Goal: Submit feedback/report problem

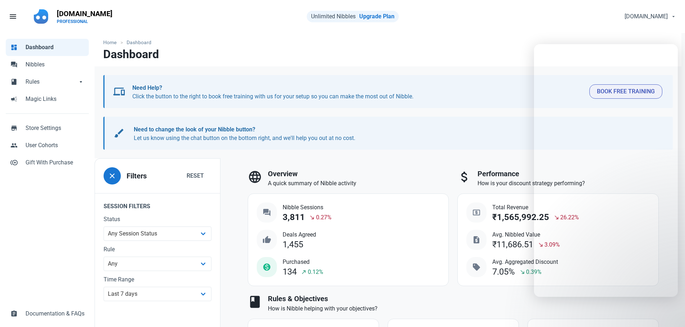
select select "7d"
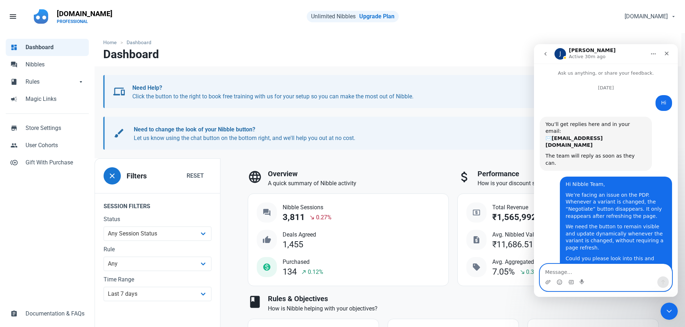
scroll to position [310, 0]
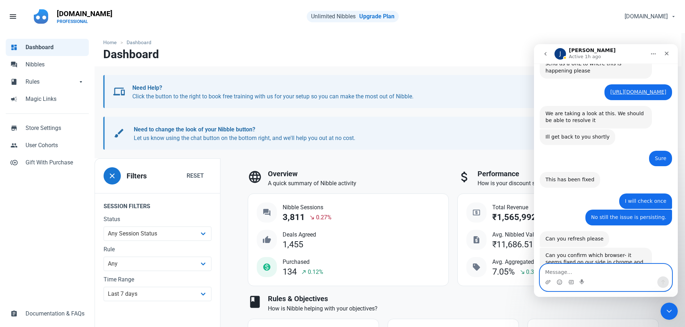
click at [594, 271] on textarea "Message…" at bounding box center [606, 270] width 132 height 12
type textarea "let me check"
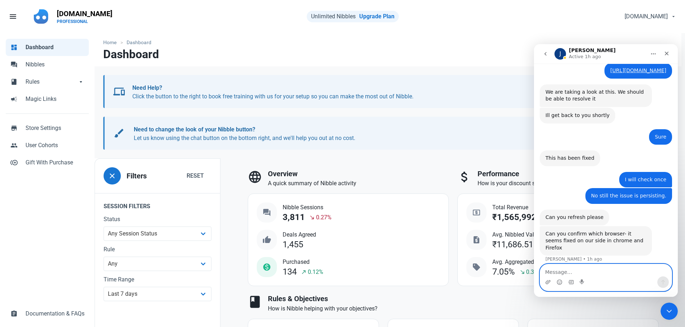
click at [566, 272] on textarea "Message…" at bounding box center [606, 270] width 132 height 12
type textarea "No it's still persisting"
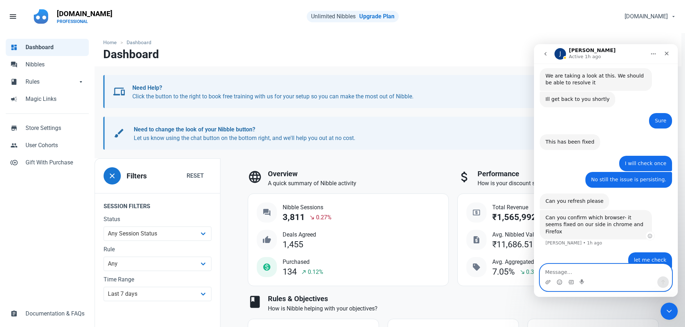
scroll to position [348, 0]
click at [546, 284] on icon "Upload attachment" at bounding box center [547, 282] width 5 height 4
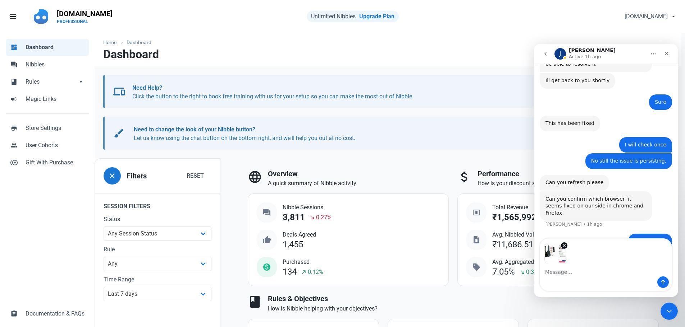
scroll to position [373, 0]
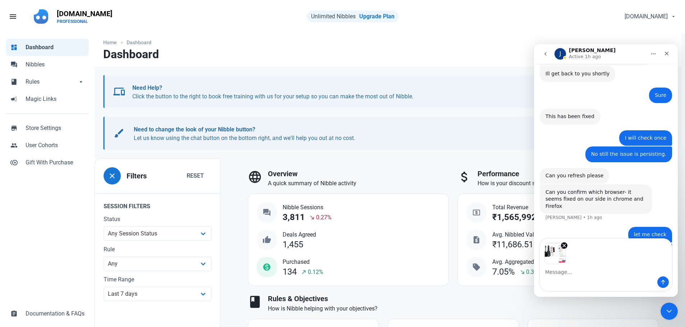
click at [560, 273] on textarea "Message…" at bounding box center [606, 270] width 132 height 12
type textarea "It is before changing the variant"
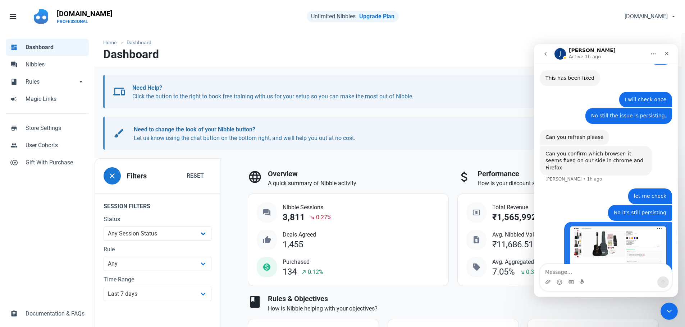
scroll to position [414, 0]
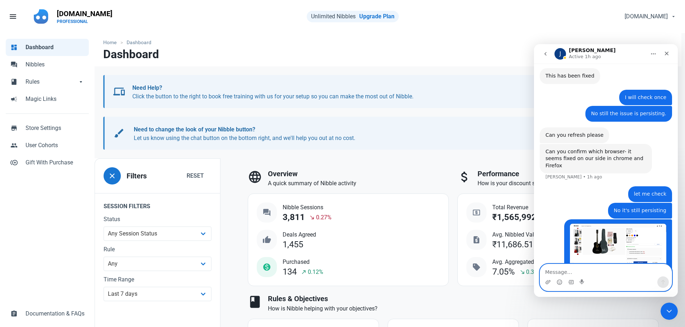
click at [547, 272] on textarea "Message…" at bounding box center [606, 270] width 132 height 12
click at [549, 280] on icon "Upload attachment" at bounding box center [548, 283] width 6 height 6
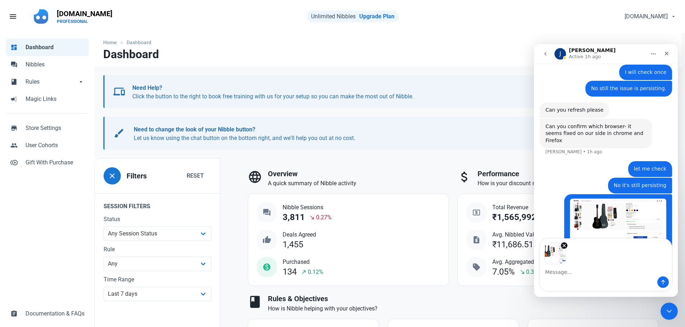
scroll to position [439, 0]
type textarea "After changing the variant"
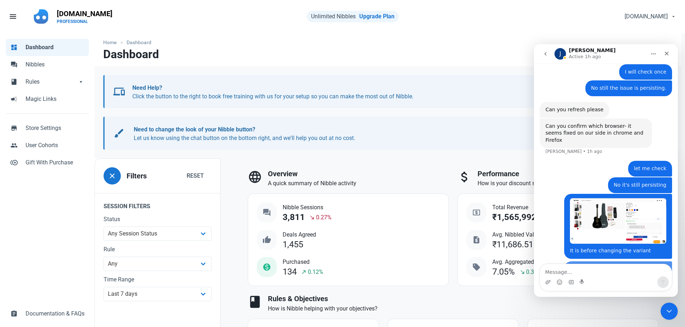
scroll to position [479, 0]
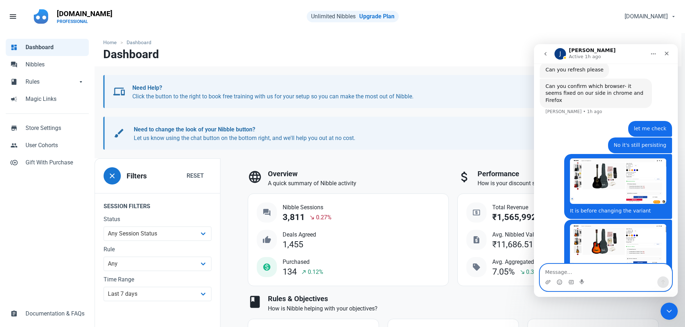
click at [561, 270] on textarea "Message…" at bounding box center [606, 270] width 132 height 12
click at [547, 283] on icon "Upload attachment" at bounding box center [547, 282] width 5 height 4
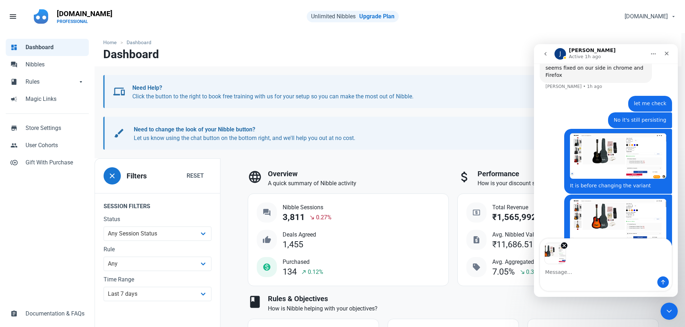
scroll to position [505, 0]
type textarea "After refreshing the page"
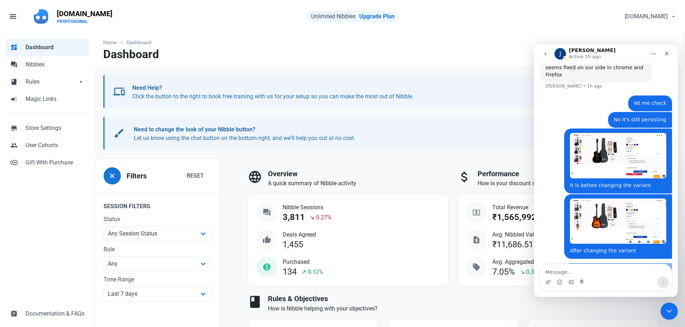
scroll to position [545, 0]
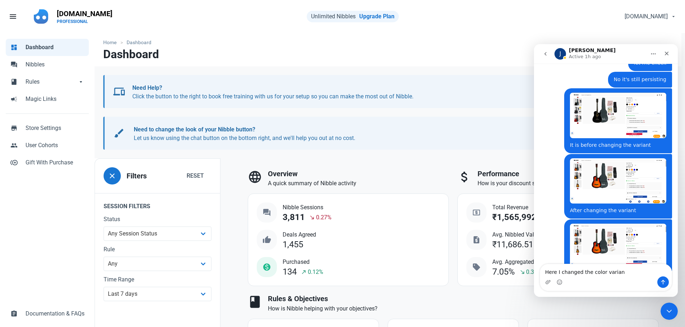
type textarea "Here I changed the color variant"
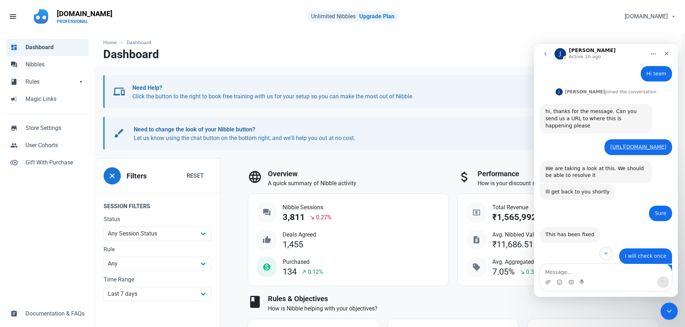
scroll to position [255, 0]
click at [609, 254] on button "Scroll to bottom" at bounding box center [605, 253] width 13 height 13
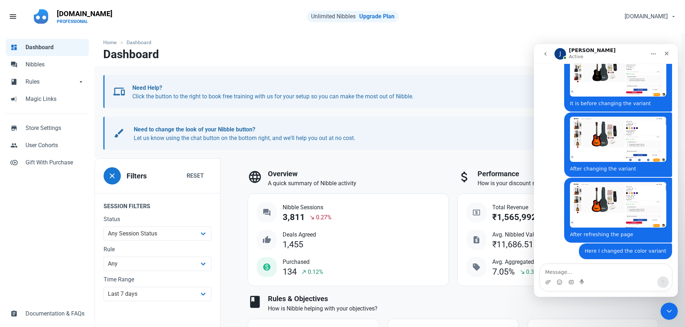
scroll to position [583, 0]
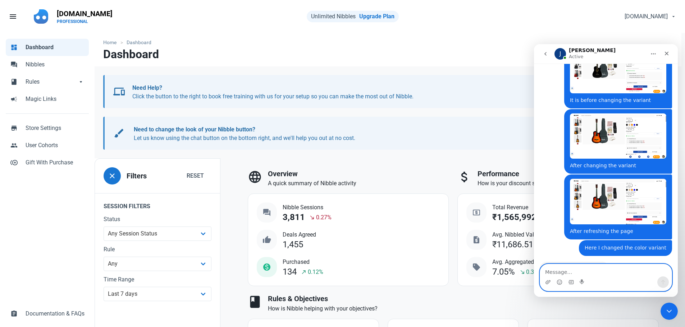
click at [559, 272] on textarea "Message…" at bounding box center [606, 270] width 132 height 12
type textarea "Chrome"
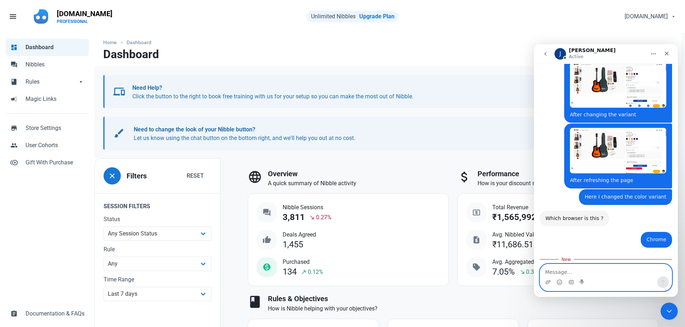
scroll to position [637, 0]
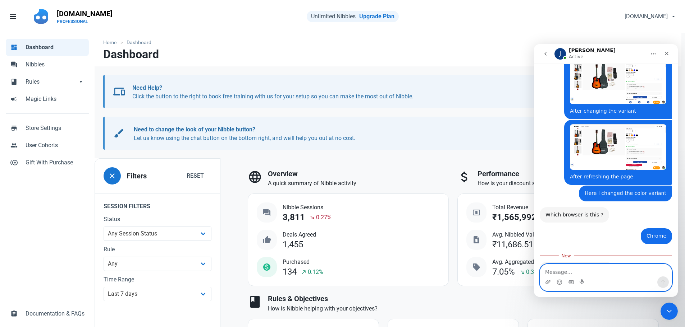
click at [565, 269] on textarea "Message…" at bounding box center [606, 270] width 132 height 12
type textarea "I am checking in the incognito mode. Let's clear the cache and I will check onc…"
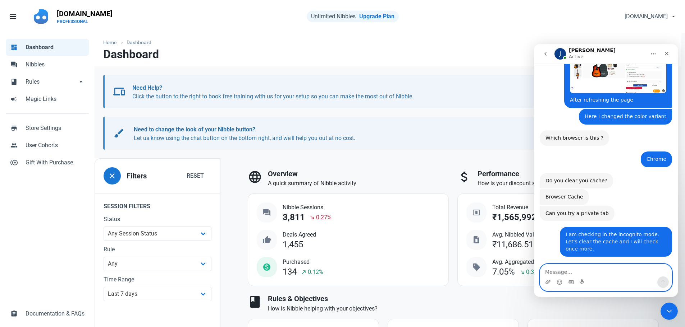
scroll to position [708, 0]
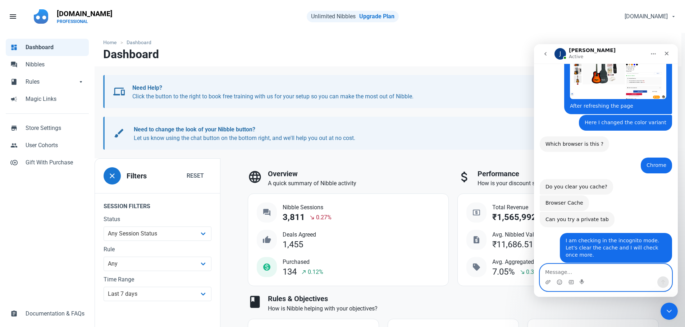
click at [580, 271] on textarea "Message…" at bounding box center [606, 270] width 132 height 12
type textarea "Y"
type textarea "E"
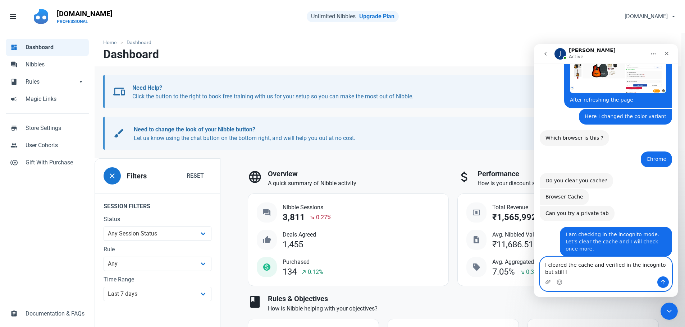
scroll to position [715, 0]
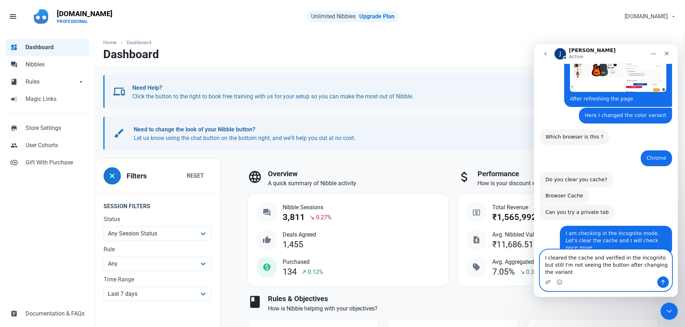
type textarea "I cleared the cache and verified in the incognito but still I'm not seeing the …"
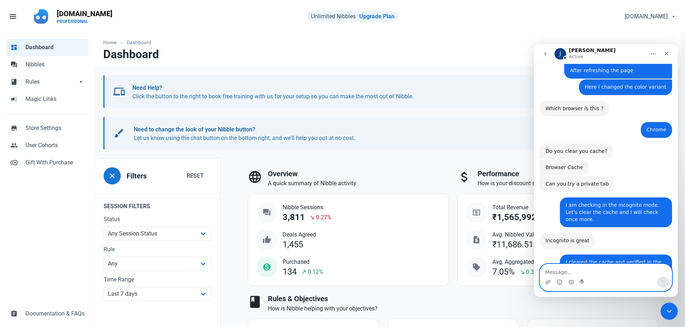
scroll to position [765, 0]
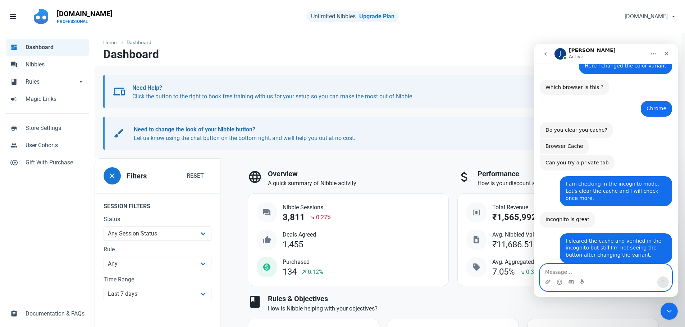
click at [585, 274] on textarea "Message…" at bounding box center [606, 270] width 132 height 12
type textarea "That's help me"
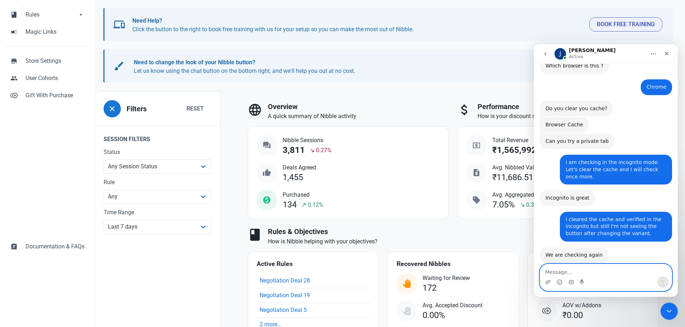
scroll to position [0, 0]
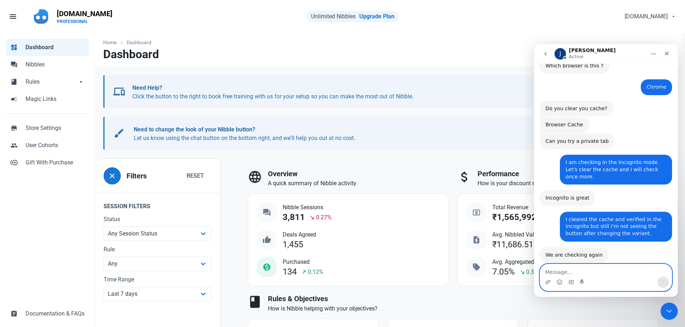
click at [563, 272] on textarea "Message…" at bounding box center [606, 270] width 132 height 12
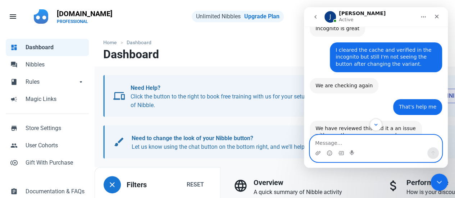
scroll to position [935, 0]
